Goal: Task Accomplishment & Management: Use online tool/utility

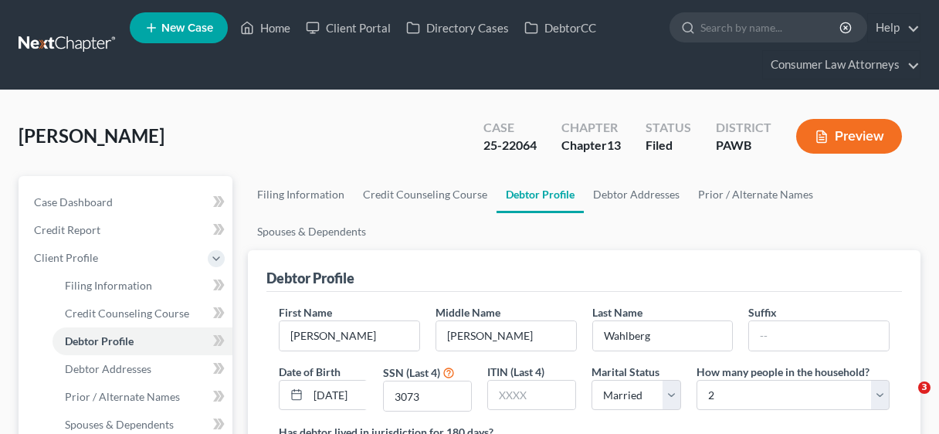
select select "1"
click at [279, 19] on link "Home" at bounding box center [265, 28] width 66 height 28
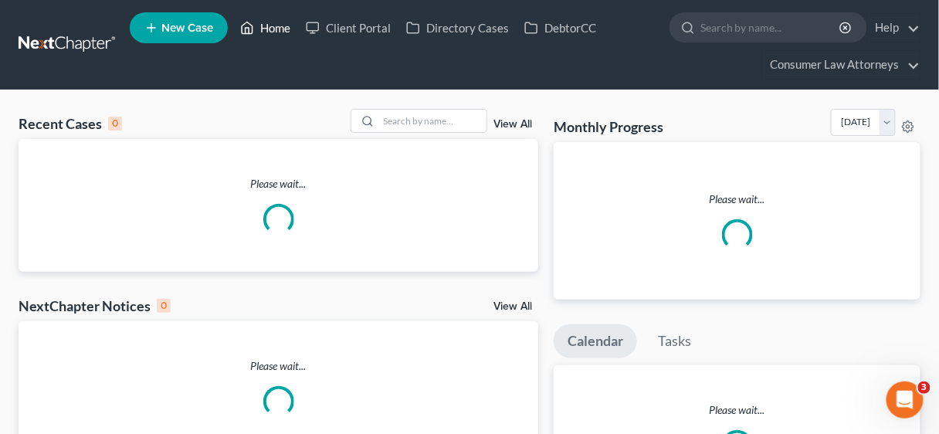
click at [279, 23] on link "Home" at bounding box center [265, 28] width 66 height 28
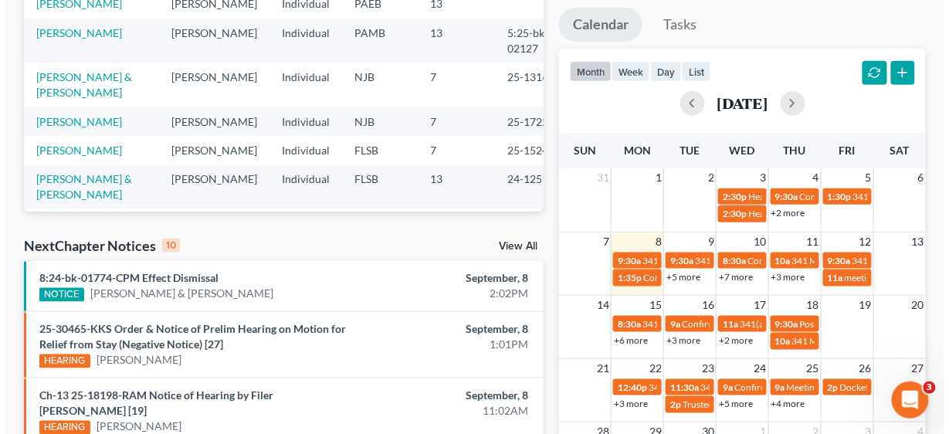
scroll to position [309, 0]
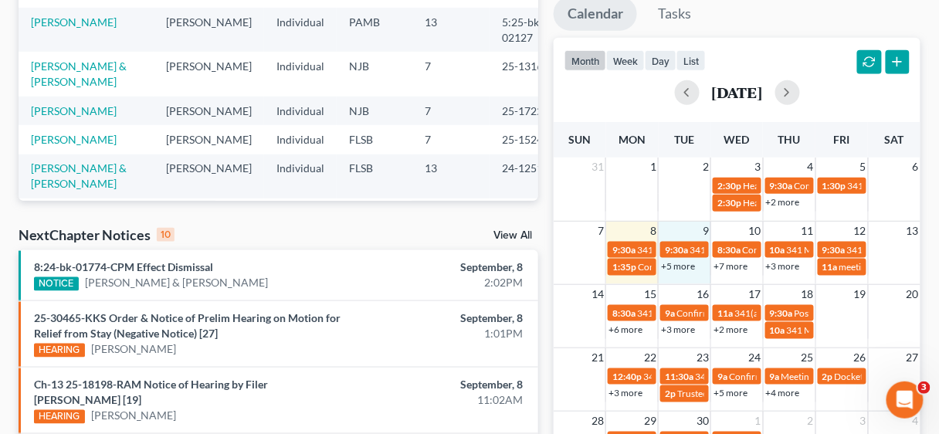
click at [689, 277] on div "7 8 9 10 11 12 13 9:30a 341 Meeting [PERSON_NAME] 9:30a 341 Hearing for [PERSON…" at bounding box center [737, 252] width 367 height 63
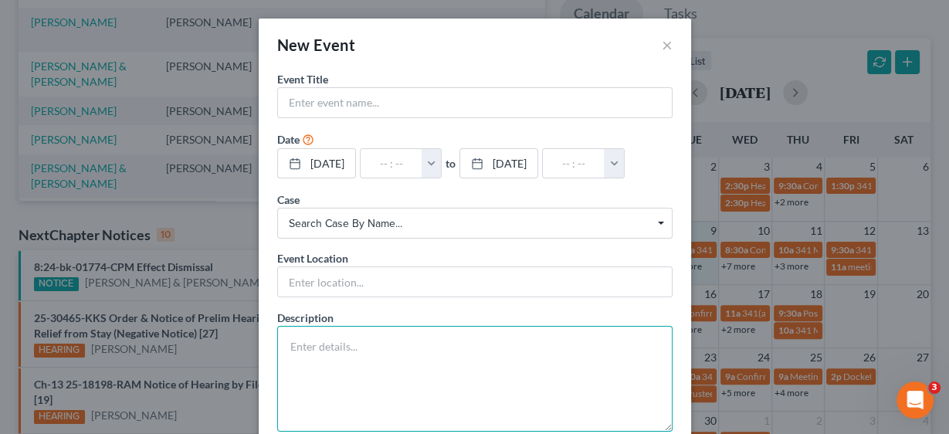
paste textarea "Hearing Continued on 33 Motion for Relief from Stay re: [STREET_ADDRESS] filed …"
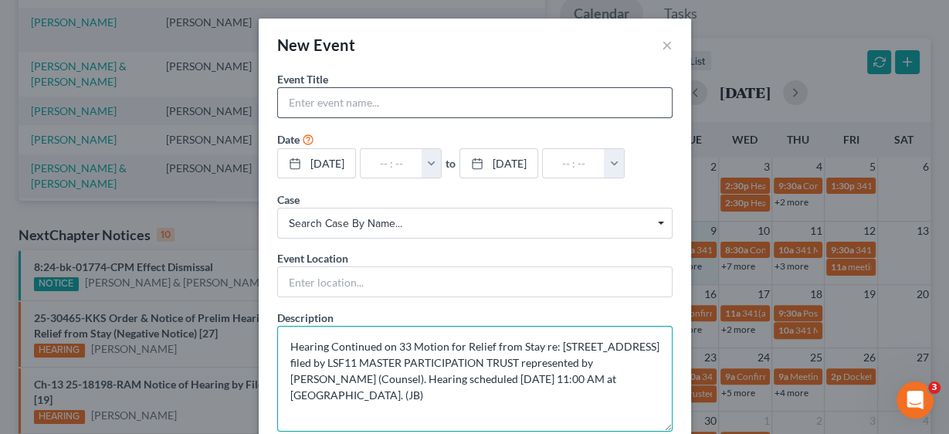
type textarea "Hearing Continued on 33 Motion for Relief from Stay re: [STREET_ADDRESS] filed …"
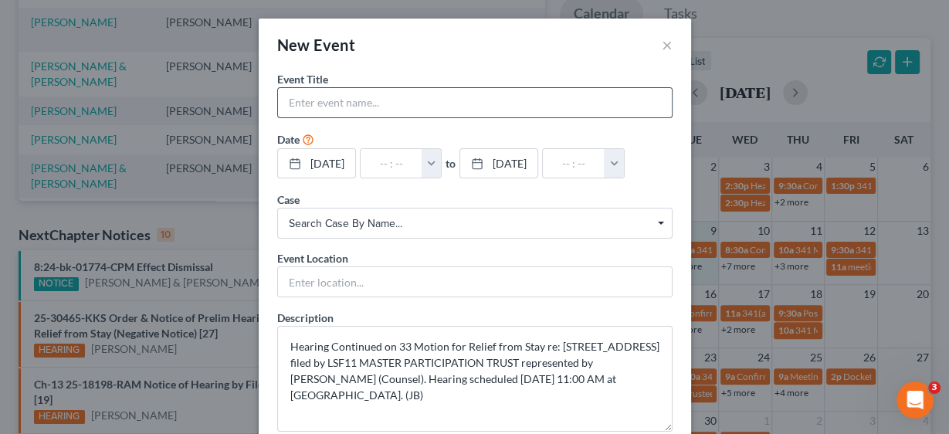
click at [334, 98] on input "text" at bounding box center [475, 102] width 394 height 29
type input "MFR Hearing [PERSON_NAME]"
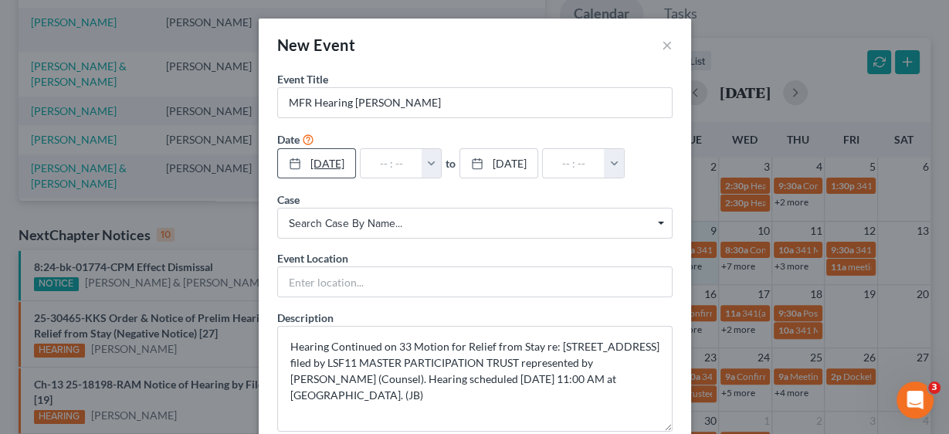
click at [320, 163] on link "[DATE]" at bounding box center [316, 163] width 77 height 29
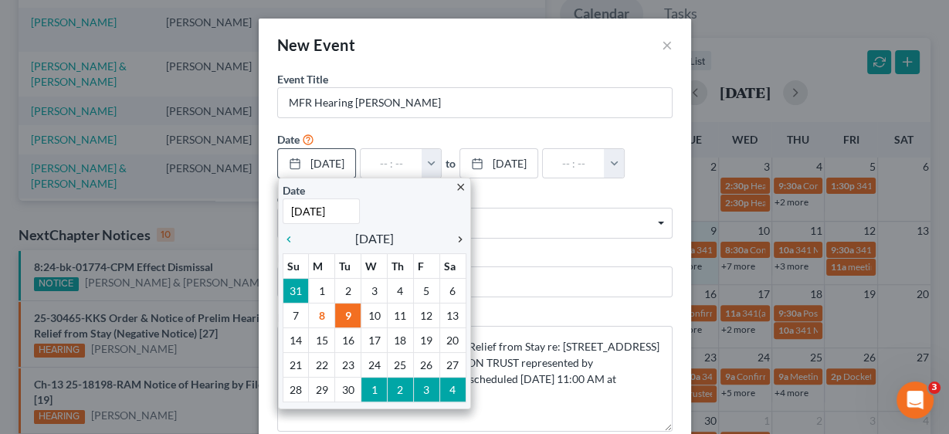
click at [451, 233] on icon "chevron_right" at bounding box center [456, 239] width 20 height 12
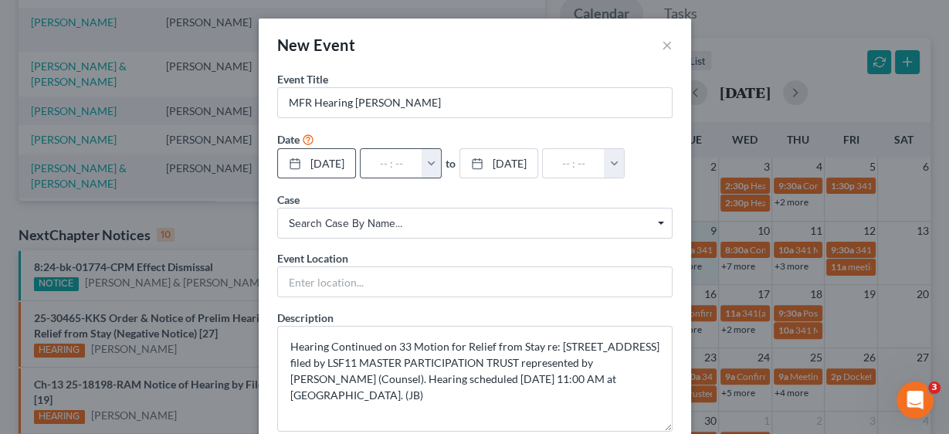
click at [440, 165] on button "button" at bounding box center [432, 163] width 20 height 29
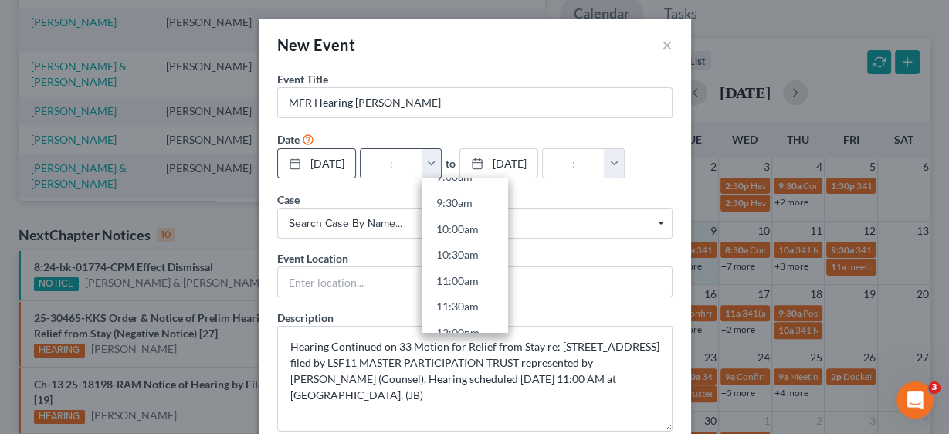
scroll to position [494, 0]
click at [475, 273] on link "11:00am" at bounding box center [465, 274] width 86 height 26
type input "11:00am"
type input "12:00pm"
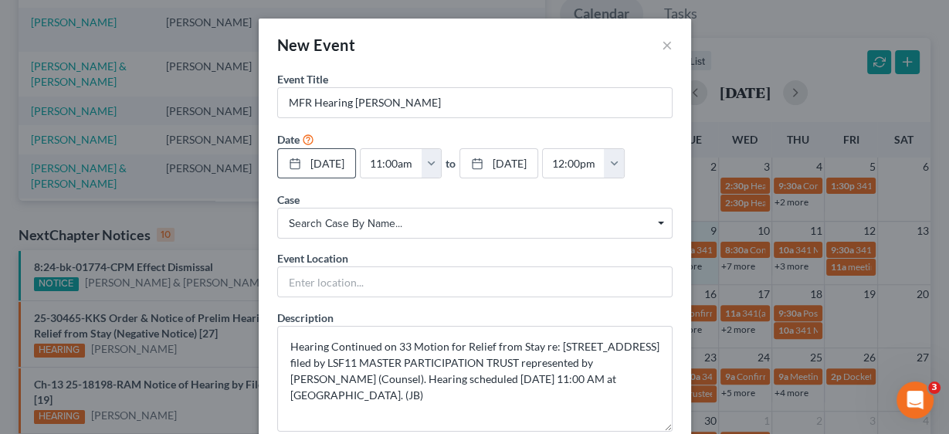
click at [354, 221] on span "Search case by name..." at bounding box center [475, 223] width 372 height 16
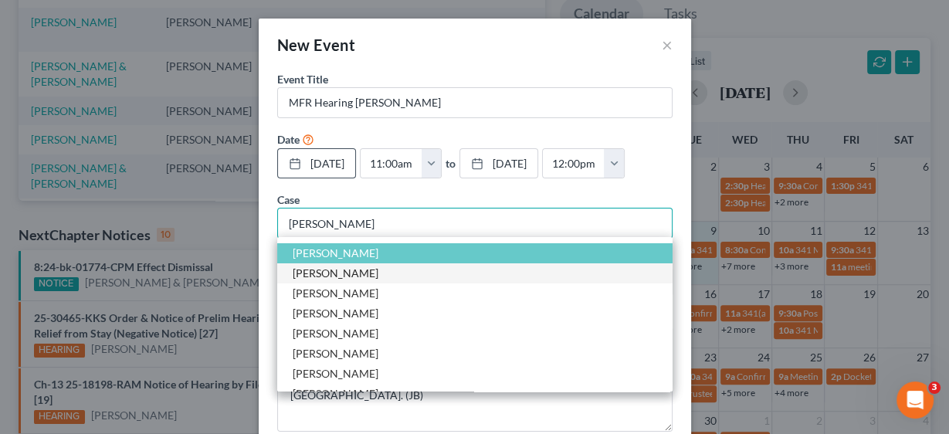
type input "[PERSON_NAME]"
click at [346, 272] on span "[PERSON_NAME]" at bounding box center [336, 272] width 86 height 13
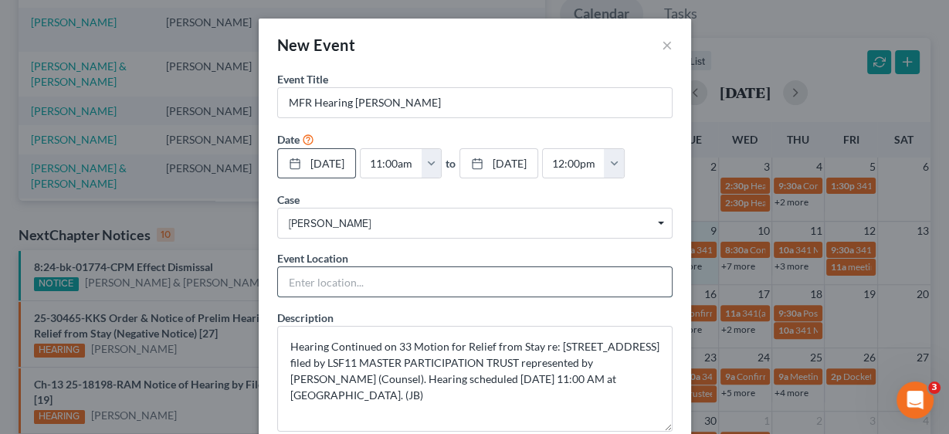
click at [346, 272] on input "text" at bounding box center [475, 281] width 394 height 29
type input "In Person"
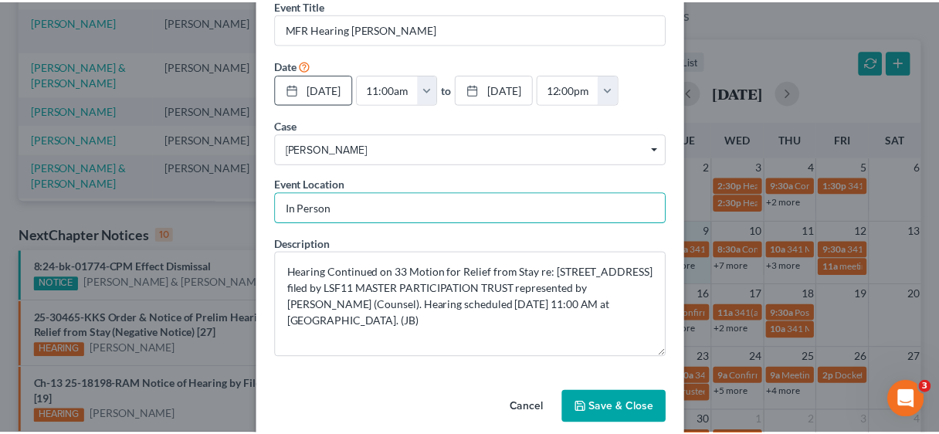
scroll to position [92, 0]
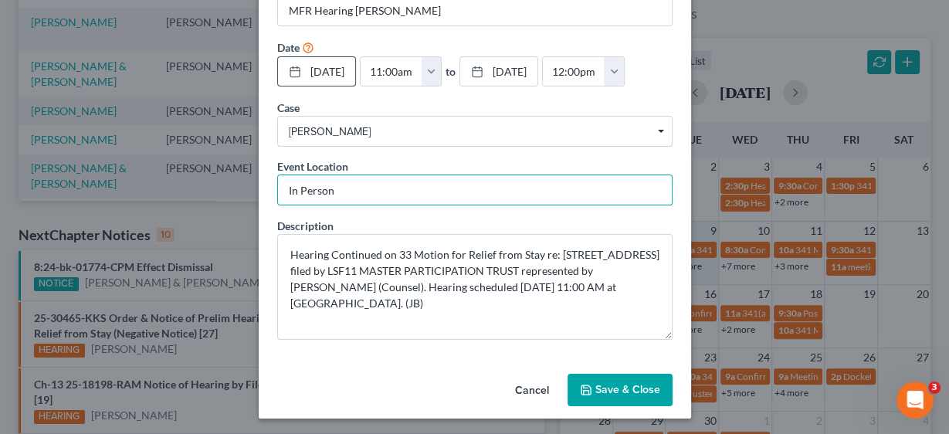
click at [618, 380] on button "Save & Close" at bounding box center [619, 390] width 105 height 32
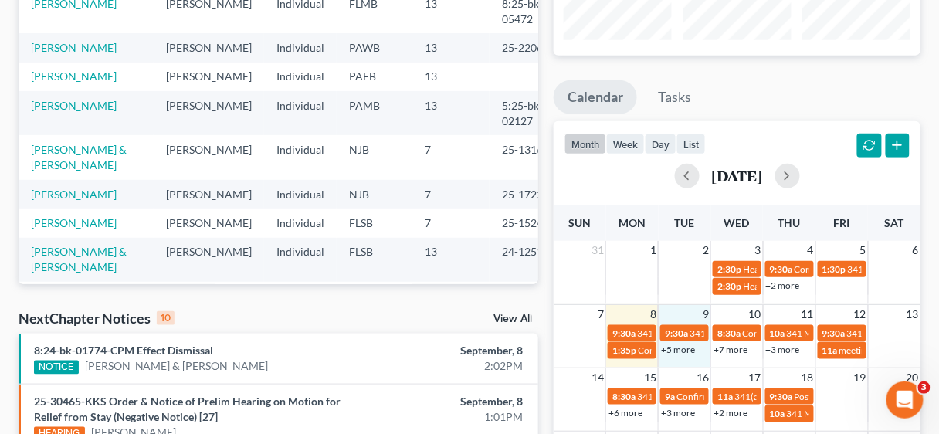
scroll to position [247, 0]
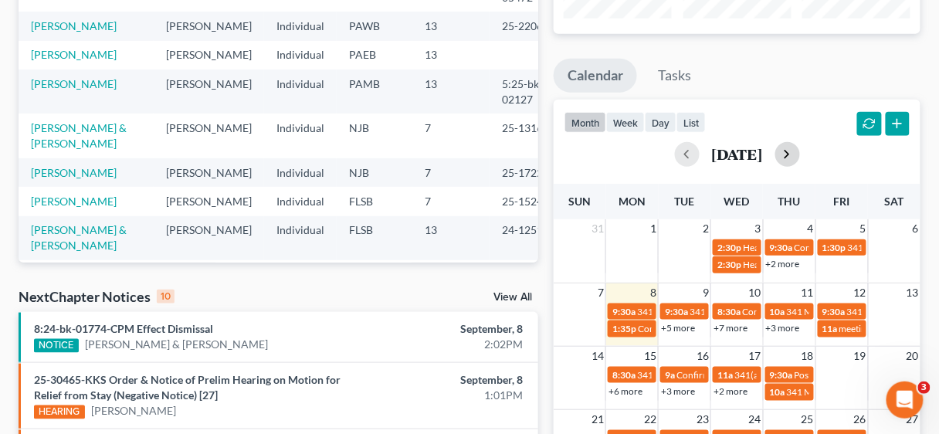
click at [800, 150] on button "button" at bounding box center [787, 154] width 25 height 25
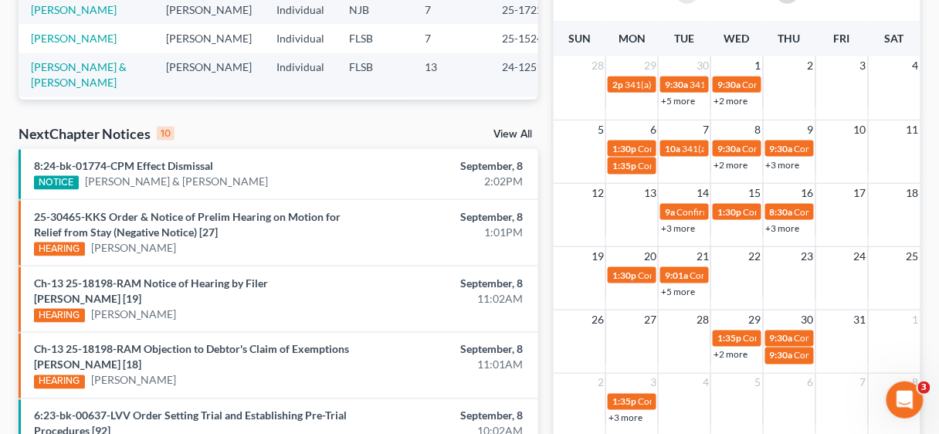
scroll to position [432, 0]
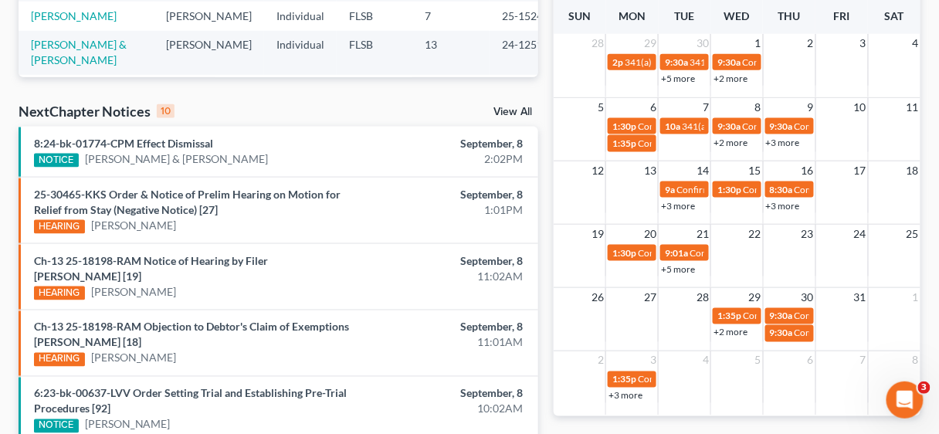
click at [788, 206] on link "+3 more" at bounding box center [783, 206] width 34 height 12
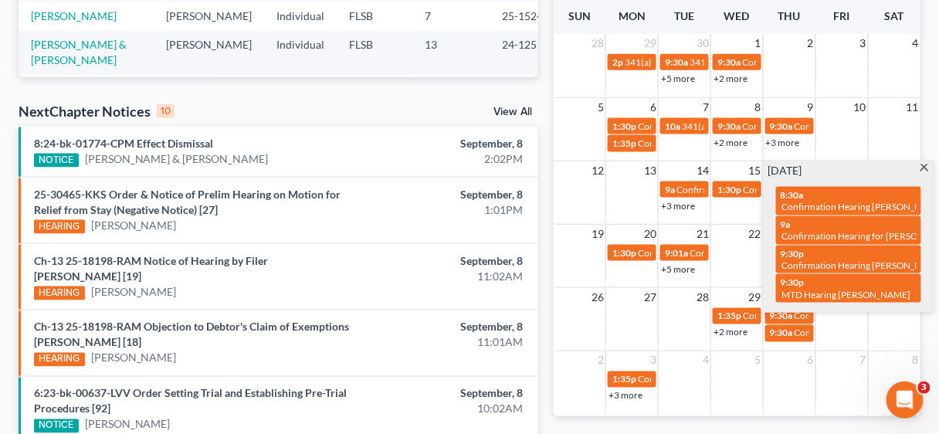
click at [925, 164] on span at bounding box center [925, 169] width 12 height 10
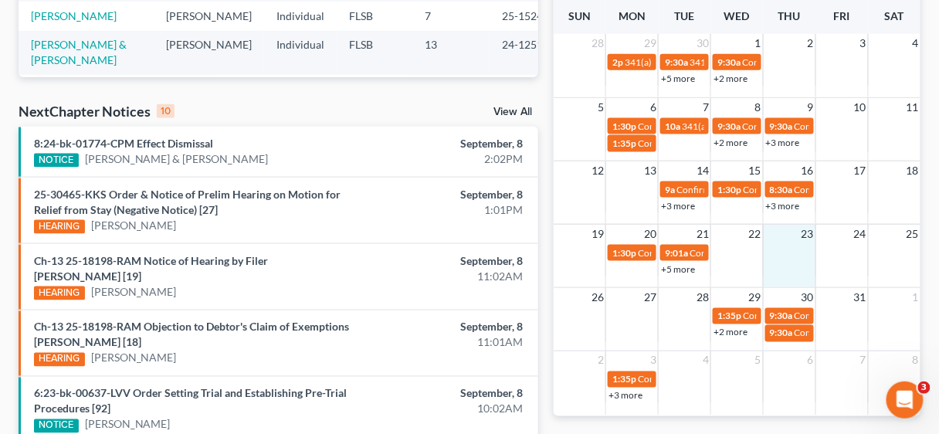
drag, startPoint x: 787, startPoint y: 214, endPoint x: 812, endPoint y: 273, distance: 64.4
click at [812, 273] on td at bounding box center [789, 259] width 52 height 33
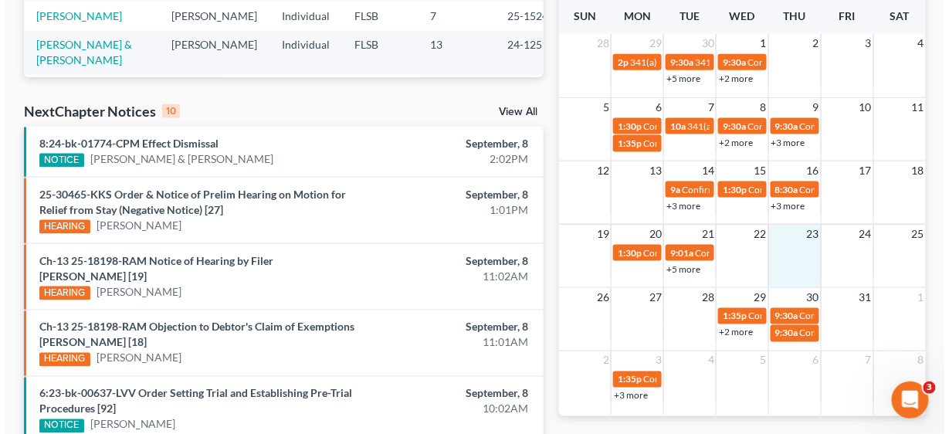
scroll to position [417, 0]
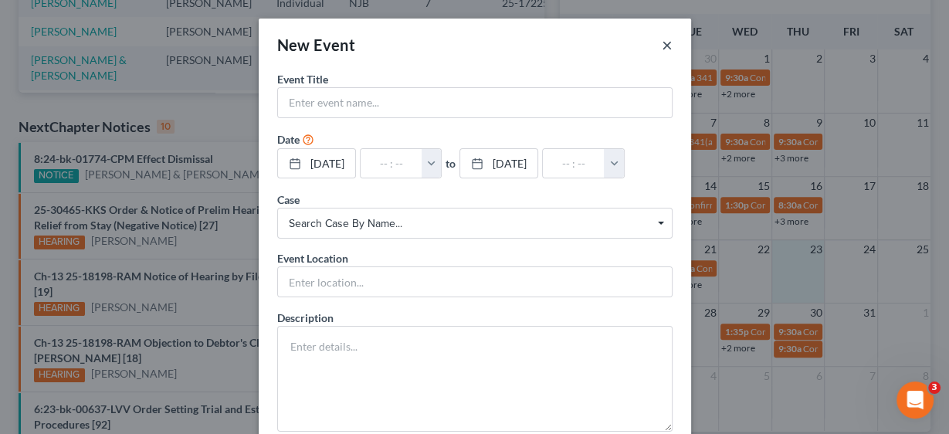
click at [662, 39] on button "×" at bounding box center [667, 45] width 11 height 19
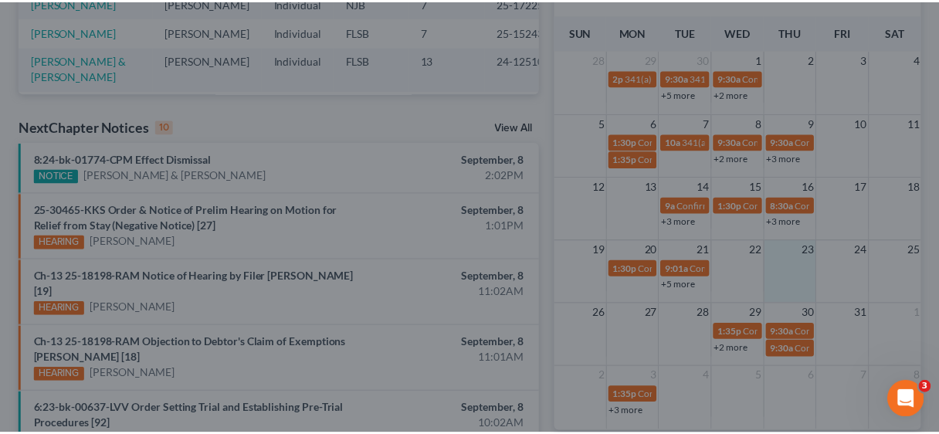
scroll to position [432, 0]
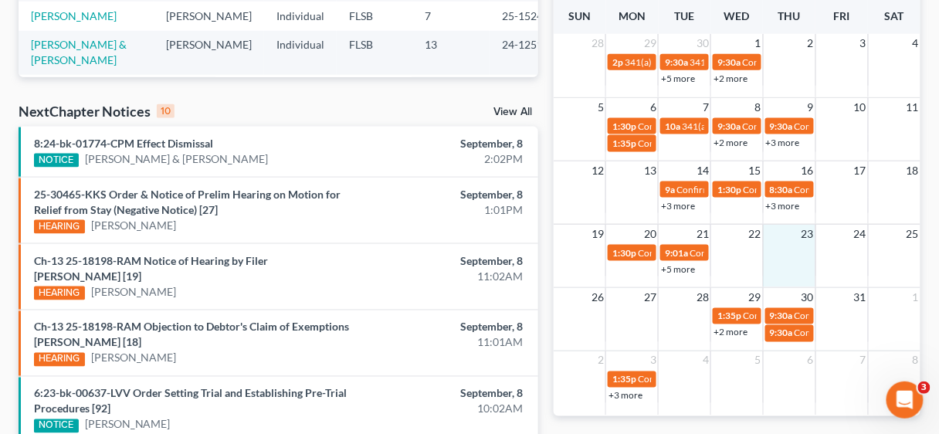
click at [791, 215] on div "12 13 14 15 16 17 18 9a Confirmation Hearing for [PERSON_NAME] 1:30p Confirmati…" at bounding box center [737, 192] width 367 height 63
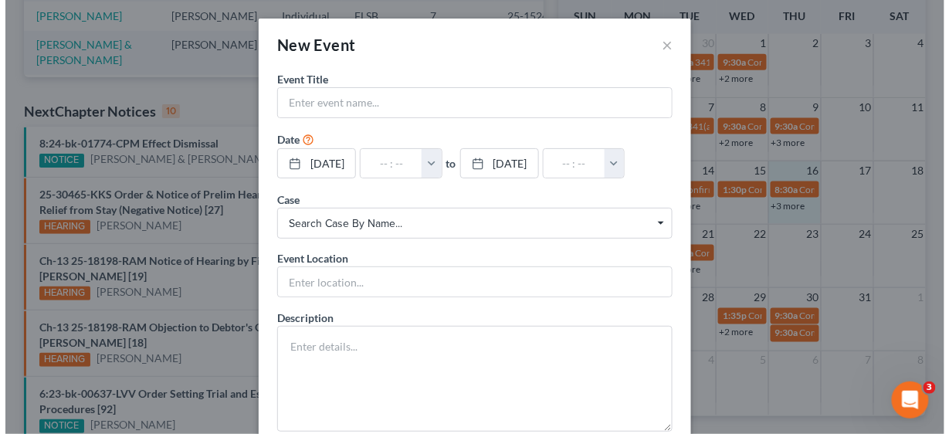
scroll to position [417, 0]
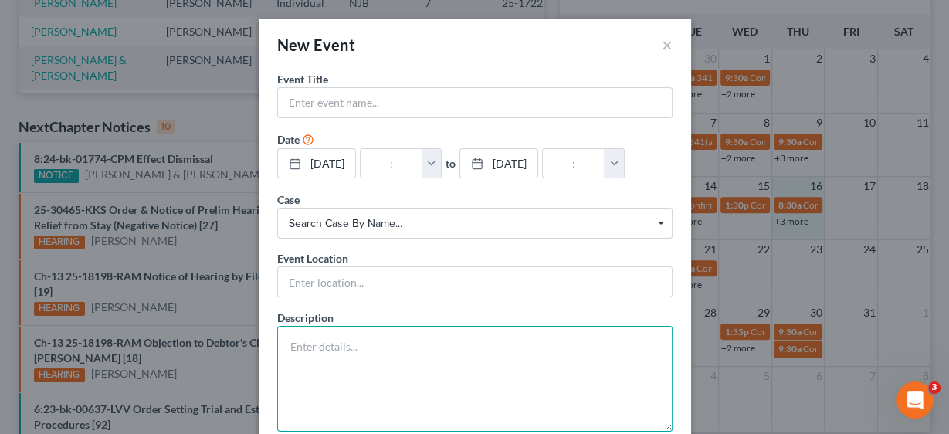
paste textarea "Confirmation hearing to be held on [DATE] 10:00 AM at [GEOGRAPHIC_DATA], [STREE…"
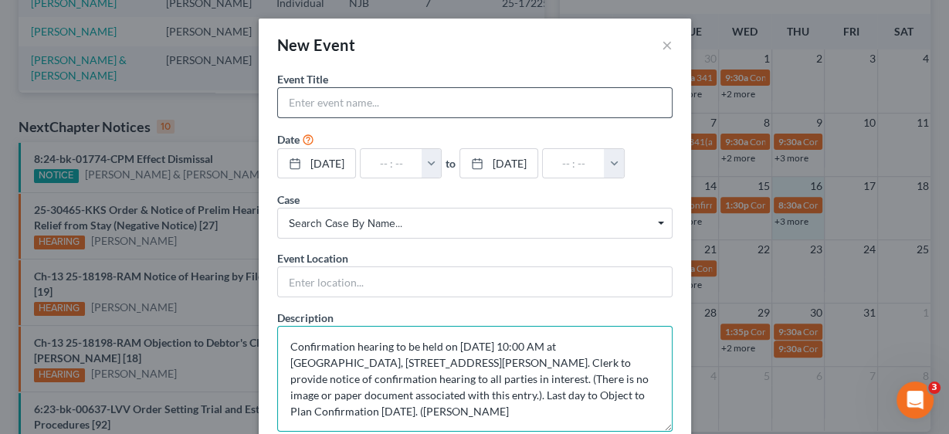
type textarea "Confirmation hearing to be held on [DATE] 10:00 AM at [GEOGRAPHIC_DATA], [STREE…"
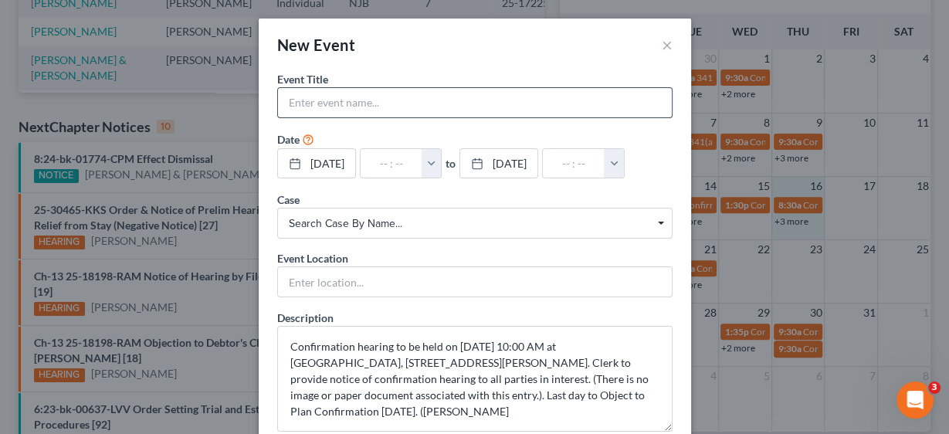
click at [321, 96] on input "text" at bounding box center [475, 102] width 394 height 29
type input "Confirmation Hearing [PERSON_NAME]"
click at [442, 160] on button "button" at bounding box center [432, 163] width 20 height 29
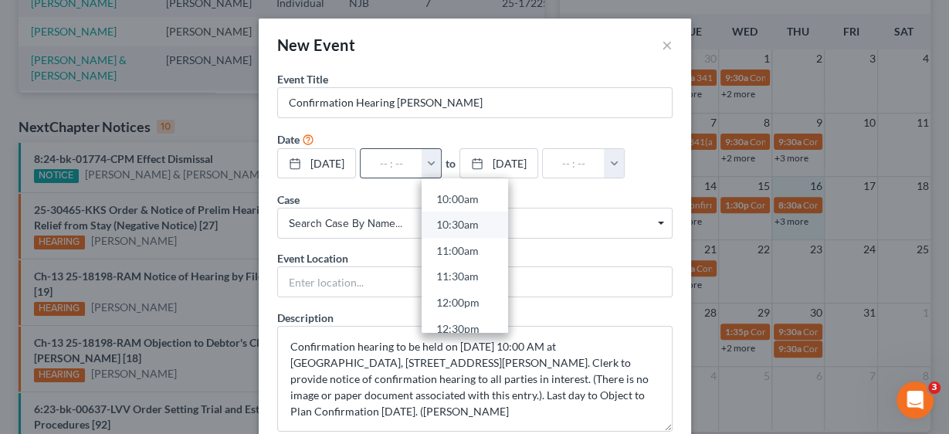
scroll to position [432, 0]
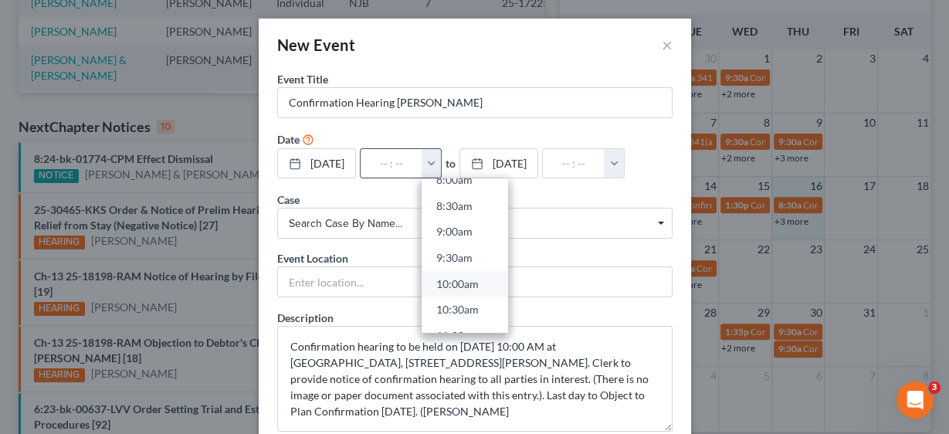
click at [474, 283] on link "10:00am" at bounding box center [465, 284] width 86 height 26
type input "10:00am"
type input "11:00am"
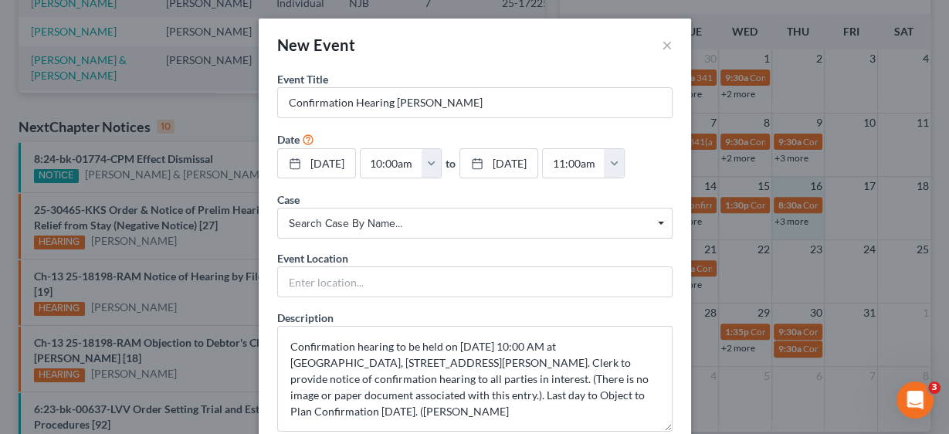
click at [323, 215] on span "Search case by name..." at bounding box center [475, 223] width 372 height 16
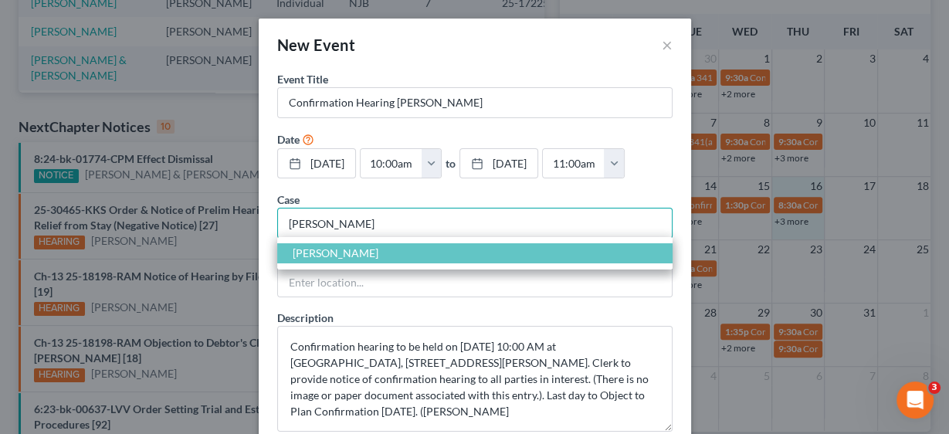
type input "[PERSON_NAME]"
click at [340, 252] on span "[PERSON_NAME]" at bounding box center [336, 252] width 86 height 13
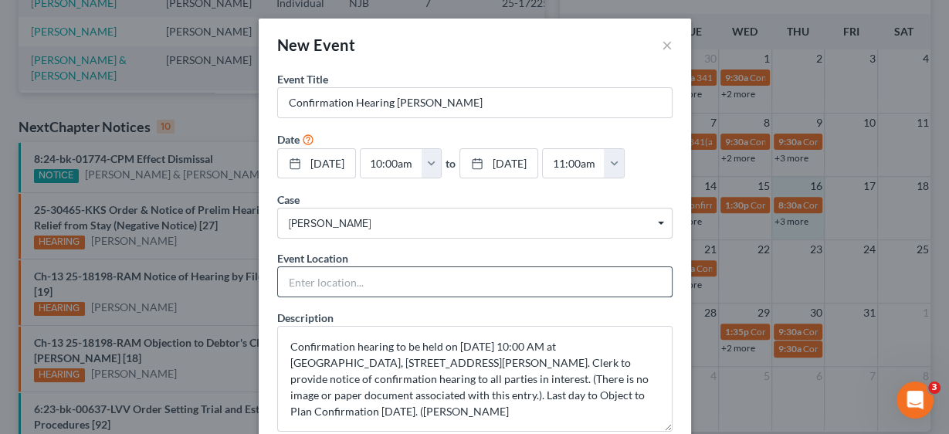
click at [324, 279] on input "text" at bounding box center [475, 281] width 394 height 29
type input "In Person"
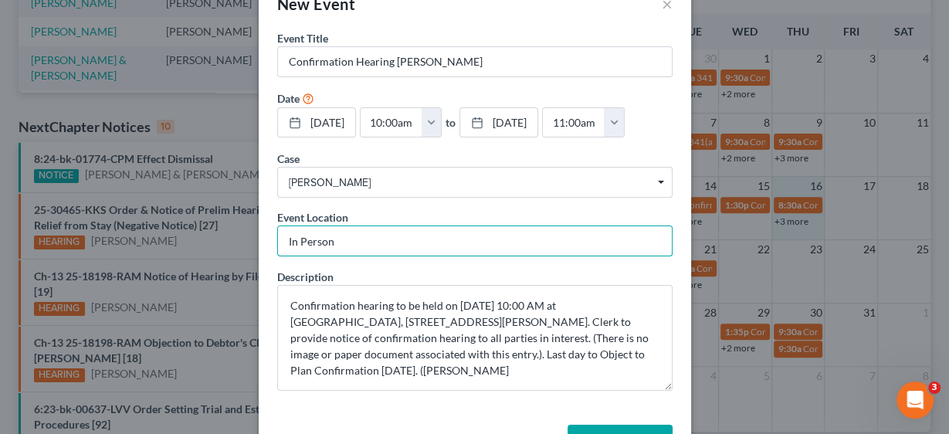
scroll to position [92, 0]
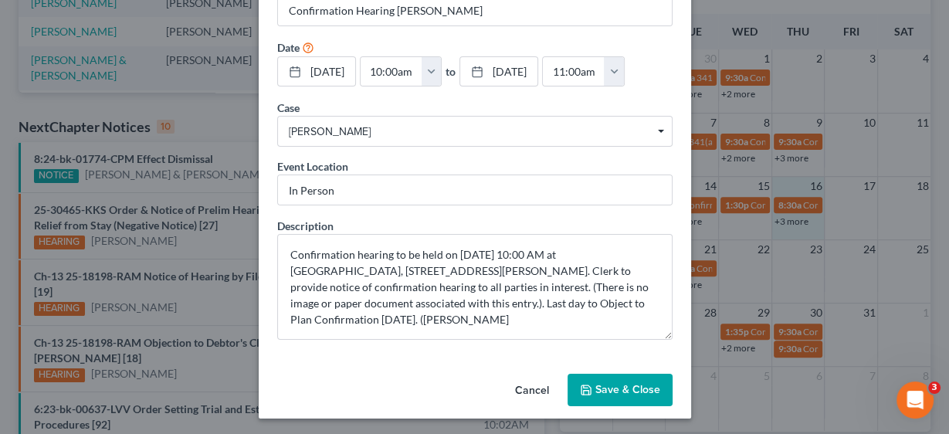
click at [616, 388] on button "Save & Close" at bounding box center [619, 390] width 105 height 32
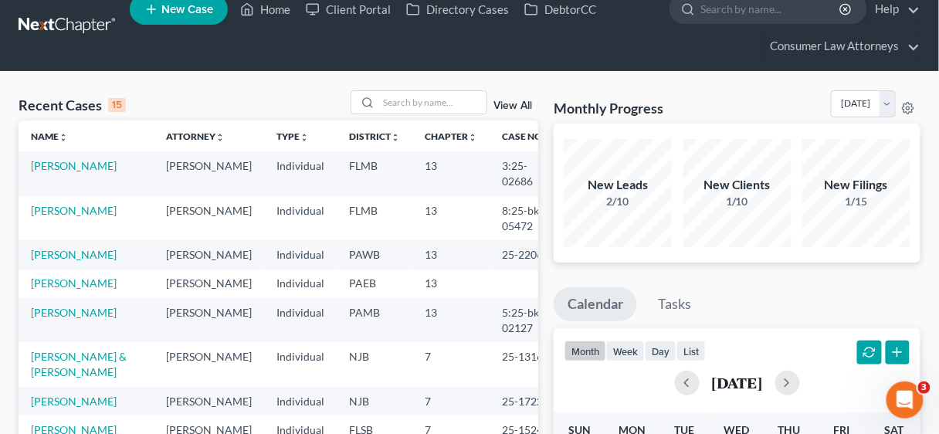
scroll to position [0, 0]
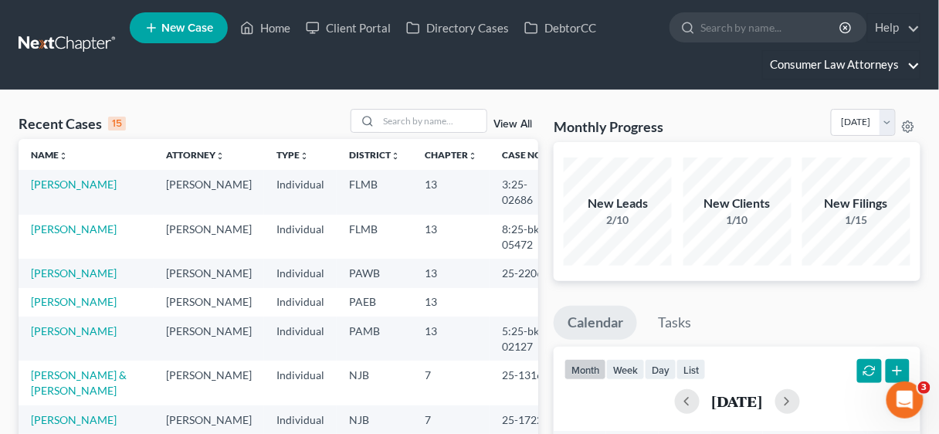
click at [848, 63] on link "Consumer Law Attorneys" at bounding box center [841, 65] width 157 height 28
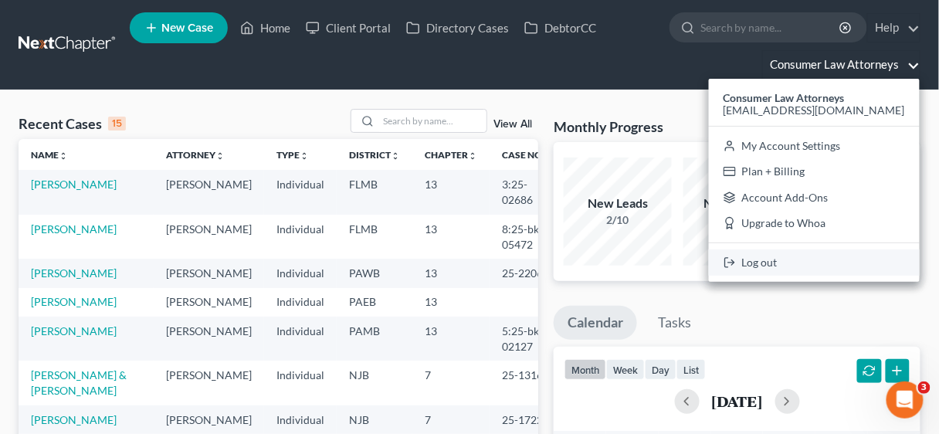
click at [784, 259] on link "Log out" at bounding box center [814, 262] width 211 height 26
